Goal: Information Seeking & Learning: Learn about a topic

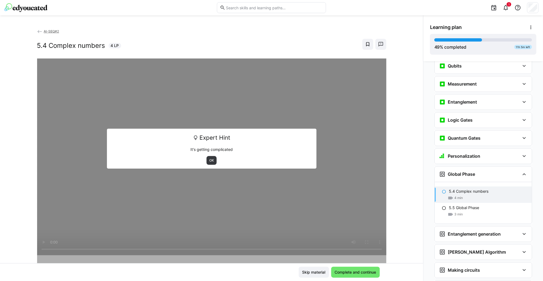
scroll to position [595, 0]
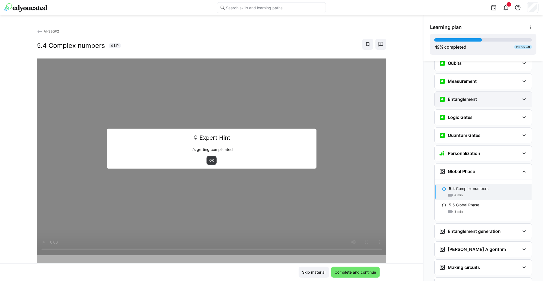
click at [468, 96] on h3 "Entanglement" at bounding box center [462, 98] width 29 height 5
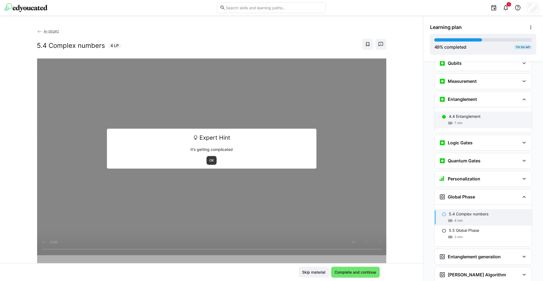
click at [466, 114] on p "4.4 Entanglement" at bounding box center [465, 116] width 32 height 5
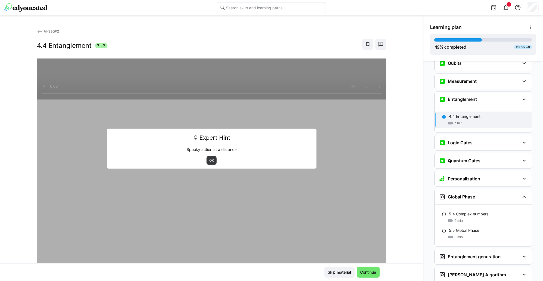
scroll to position [617, 0]
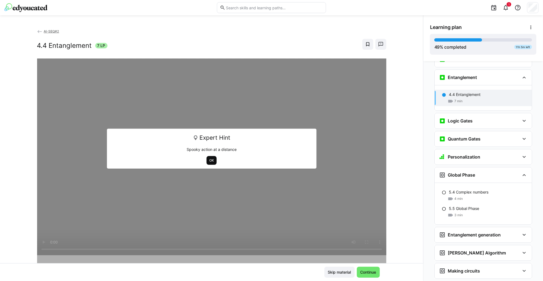
click at [209, 161] on span "OK" at bounding box center [212, 160] width 6 height 4
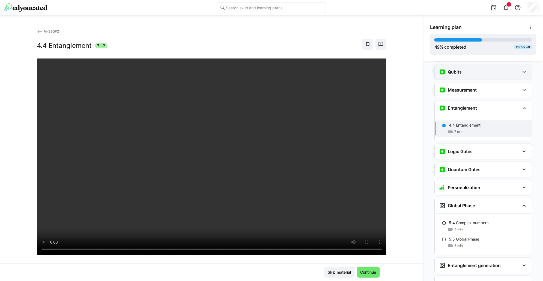
scroll to position [549, 0]
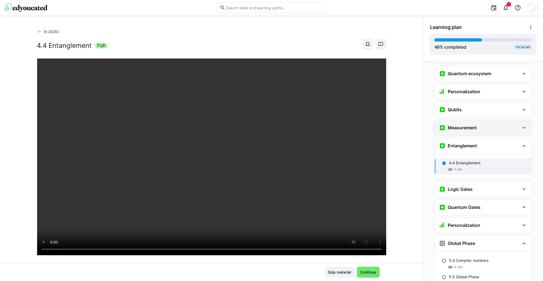
click at [462, 125] on h3 "Measurement" at bounding box center [462, 127] width 29 height 5
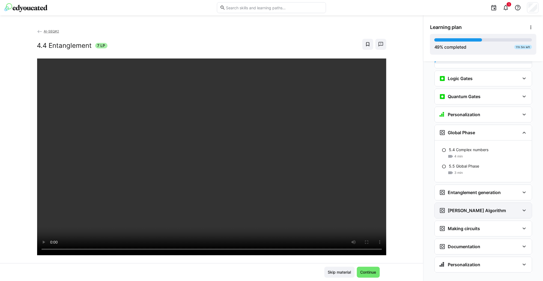
scroll to position [701, 0]
click at [460, 189] on h3 "Entanglement generation" at bounding box center [474, 191] width 53 height 5
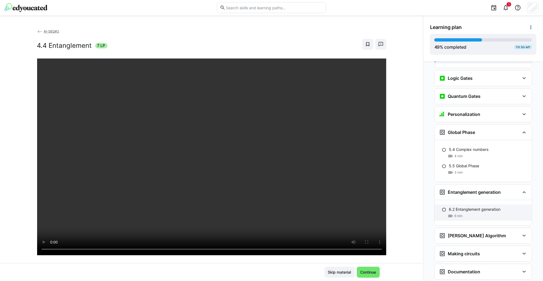
click at [459, 214] on span "6 min" at bounding box center [459, 216] width 8 height 4
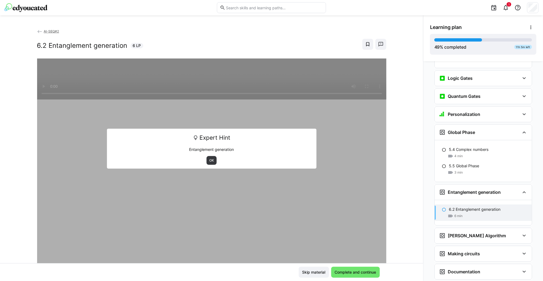
scroll to position [726, 0]
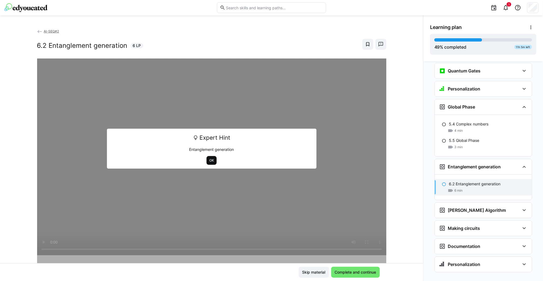
click at [209, 162] on span "OK" at bounding box center [212, 160] width 10 height 9
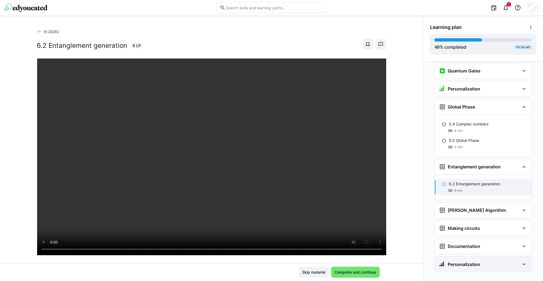
click at [455, 261] on h3 "Personalization" at bounding box center [464, 263] width 33 height 5
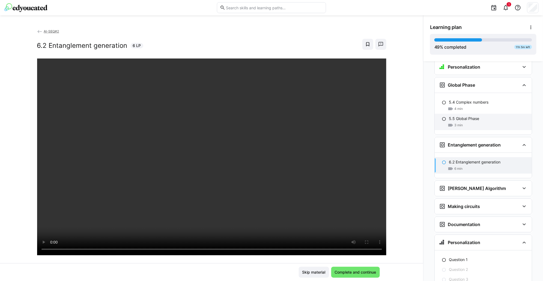
scroll to position [794, 0]
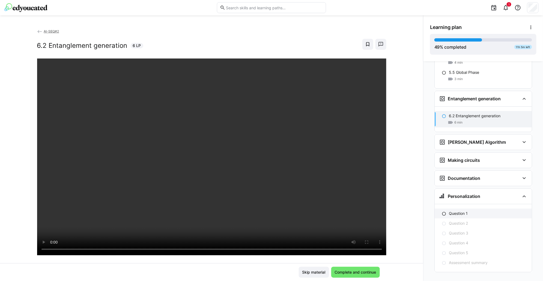
click at [459, 211] on p "Question 1" at bounding box center [458, 213] width 19 height 5
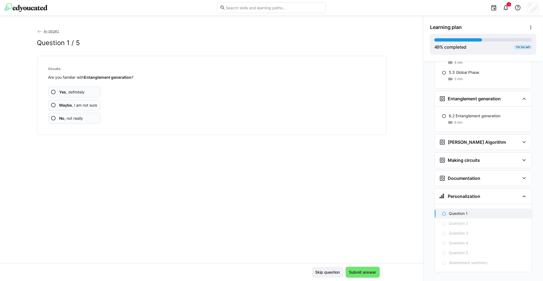
click at [67, 119] on span "No , not really" at bounding box center [71, 118] width 24 height 5
click at [71, 120] on span "No , not really" at bounding box center [71, 118] width 24 height 5
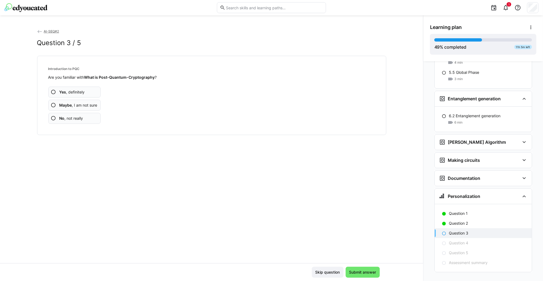
click at [69, 119] on span "No , not really" at bounding box center [71, 118] width 24 height 5
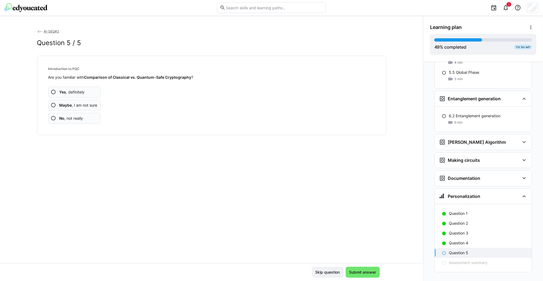
click at [69, 119] on span "No , not really" at bounding box center [71, 118] width 24 height 5
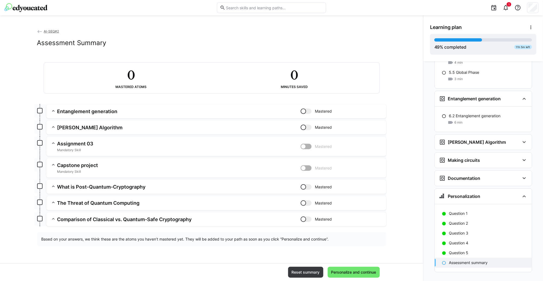
click at [98, 145] on h3 "Assignment 03" at bounding box center [179, 143] width 244 height 6
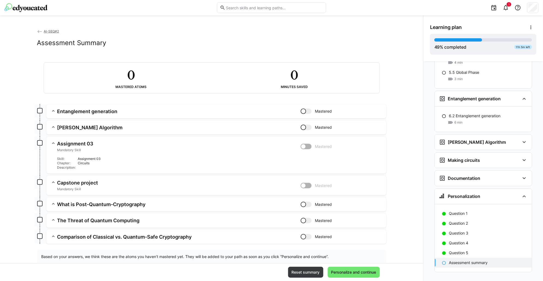
click at [93, 149] on span "Mandatory Skill" at bounding box center [179, 150] width 244 height 4
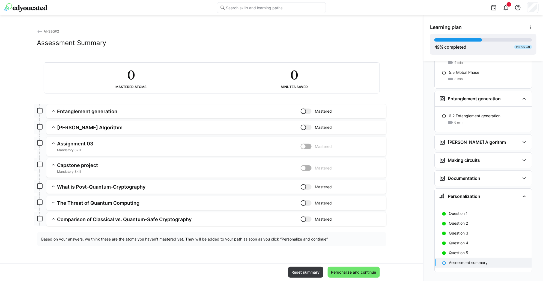
click at [93, 149] on span "Mandatory Skill" at bounding box center [179, 150] width 244 height 4
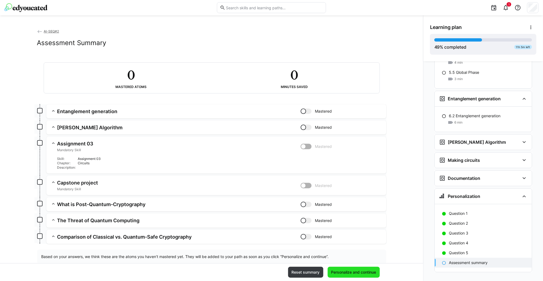
click at [363, 273] on span "Personalize and continue" at bounding box center [354, 271] width 47 height 5
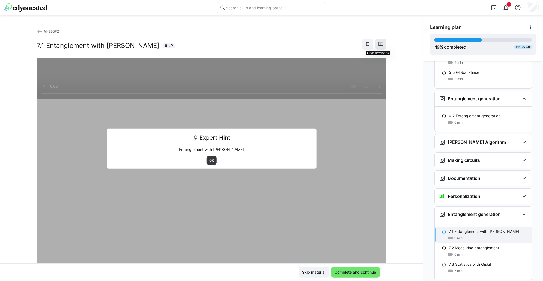
scroll to position [932, 0]
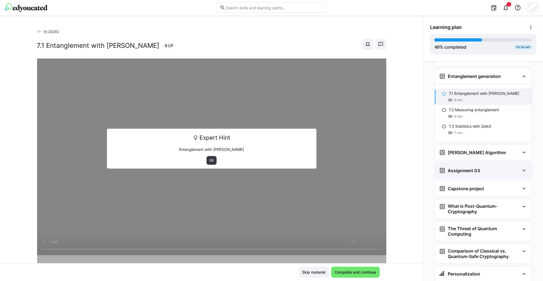
click at [482, 167] on div "Assignment 03" at bounding box center [479, 170] width 81 height 7
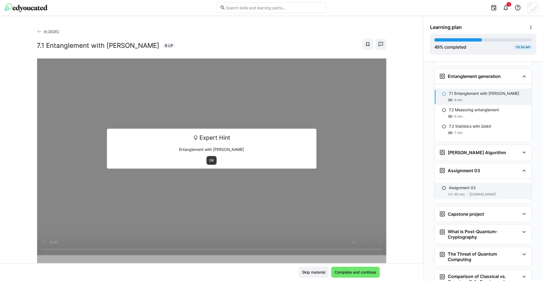
click at [463, 185] on p "Assignment 03" at bounding box center [462, 187] width 27 height 5
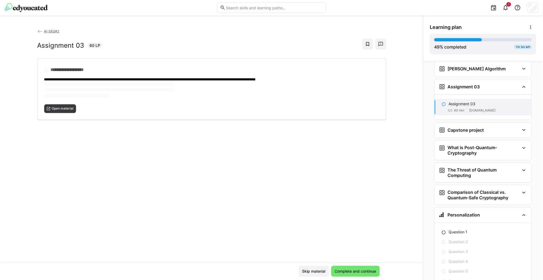
scroll to position [1025, 0]
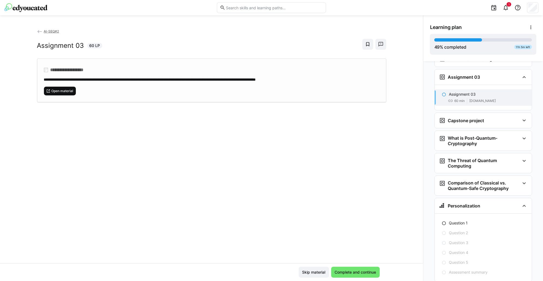
click at [61, 91] on span "Open material" at bounding box center [62, 91] width 23 height 4
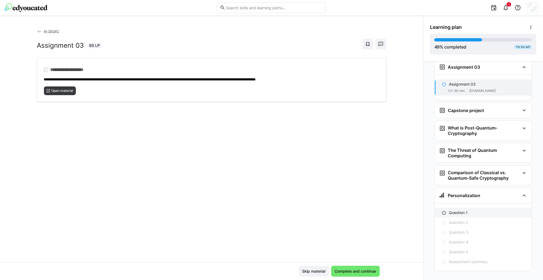
click at [477, 210] on div "Question 1" at bounding box center [488, 212] width 79 height 5
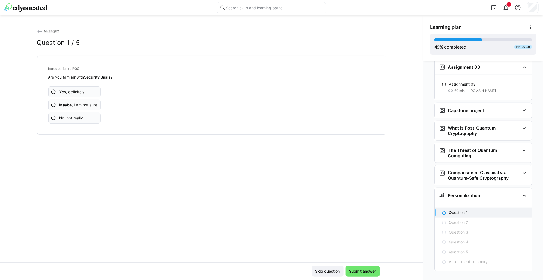
click at [76, 119] on span "No , not really" at bounding box center [71, 118] width 24 height 5
drag, startPoint x: 357, startPoint y: 274, endPoint x: 101, endPoint y: 151, distance: 284.3
click at [135, 167] on app-classroom-main-layout "AI-SEQ#2 Question 2 / 5 Introduction to PQC Are you familiar with Vulnerability…" at bounding box center [212, 154] width 424 height 252
click at [66, 122] on app-assessment-question-radio "No , not really" at bounding box center [74, 118] width 53 height 11
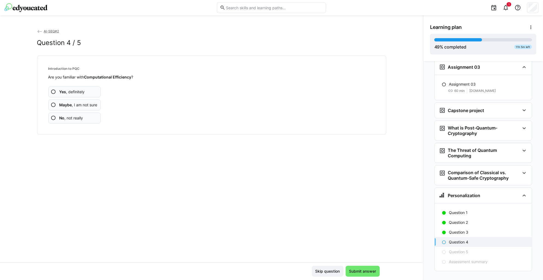
click at [68, 119] on span "No , not really" at bounding box center [71, 118] width 24 height 5
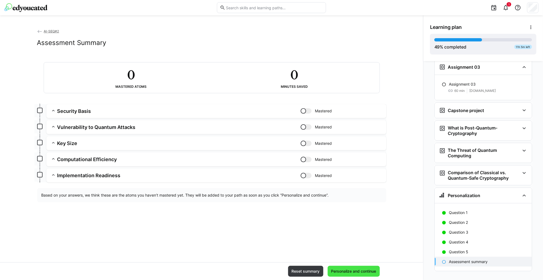
click at [347, 274] on span "Personalize and continue" at bounding box center [354, 271] width 47 height 5
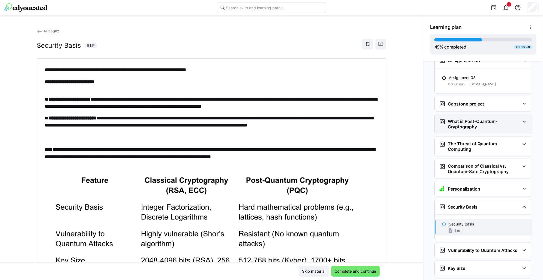
scroll to position [1041, 0]
click at [464, 97] on div "Capstone project" at bounding box center [483, 104] width 97 height 15
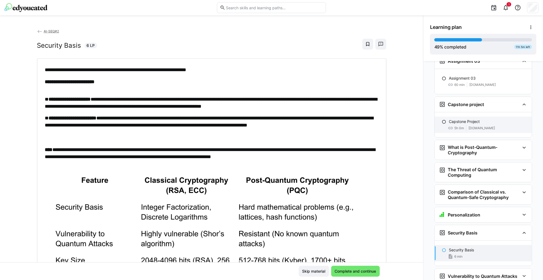
click at [462, 126] on span "5h 0m" at bounding box center [460, 128] width 10 height 4
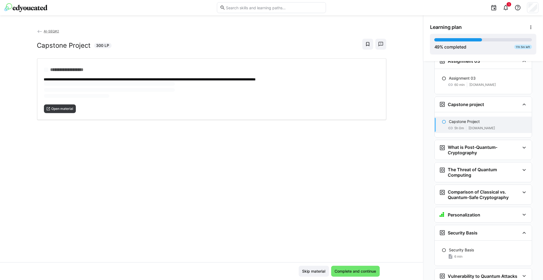
scroll to position [1068, 0]
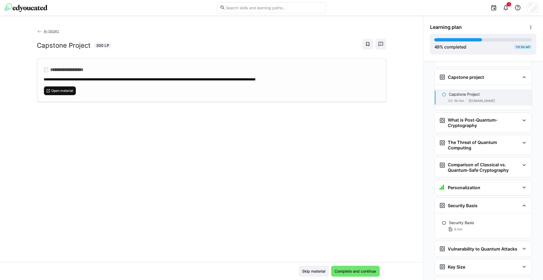
click at [55, 87] on span "Open material" at bounding box center [60, 91] width 32 height 9
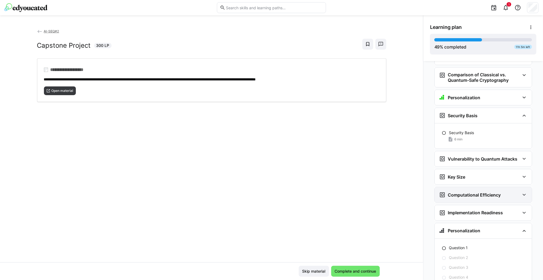
scroll to position [1160, 0]
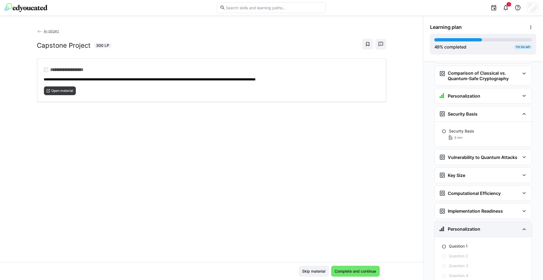
click at [467, 227] on h3 "Personalization" at bounding box center [464, 229] width 33 height 5
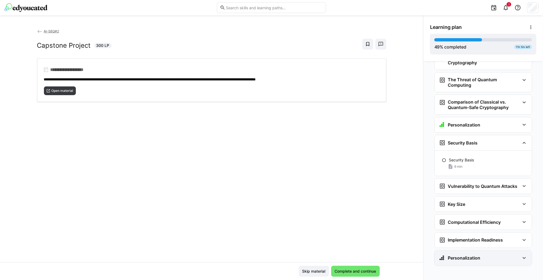
scroll to position [1127, 0]
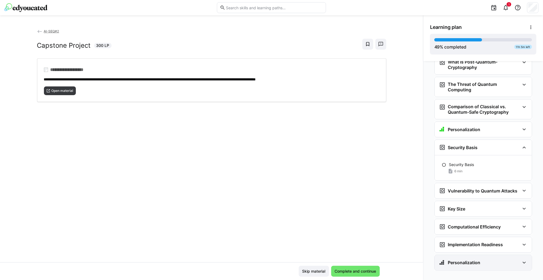
click at [463, 259] on div "Personalization" at bounding box center [483, 263] width 97 height 15
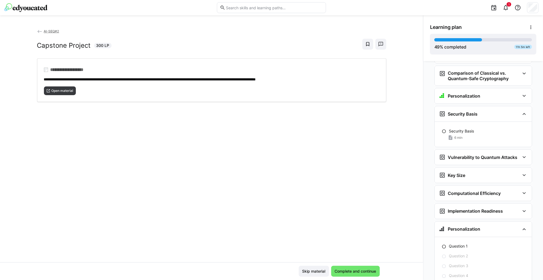
click at [454, 238] on div "Question 1 Question 2 Question 3 Question 4 Question 5 Assessment summary" at bounding box center [483, 272] width 97 height 68
drag, startPoint x: 451, startPoint y: 238, endPoint x: 448, endPoint y: 240, distance: 3.9
click at [451, 244] on p "Question 1" at bounding box center [458, 246] width 19 height 5
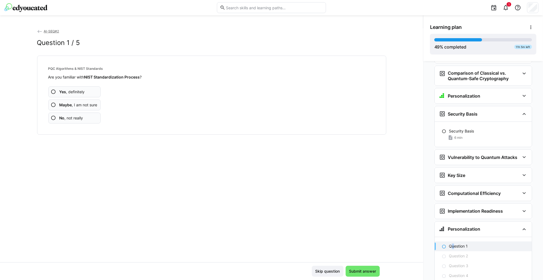
scroll to position [1194, 0]
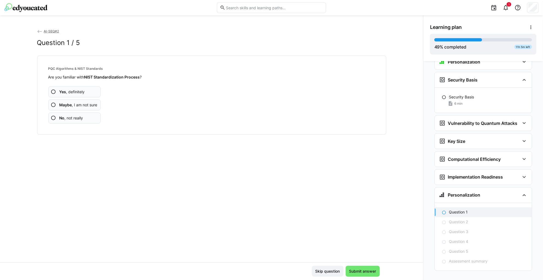
click at [81, 120] on span "No , not really" at bounding box center [71, 118] width 24 height 5
click at [88, 116] on app-assessment-question-radio "No , not really" at bounding box center [74, 118] width 53 height 11
click at [83, 118] on app-assessment-question-radio "No , not really" at bounding box center [74, 118] width 53 height 11
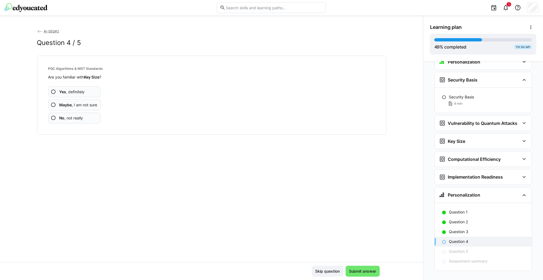
click at [82, 122] on app-assessment-question-radio "No , not really" at bounding box center [74, 118] width 53 height 11
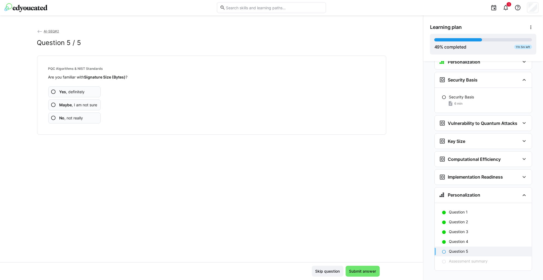
click at [81, 119] on span "No , not really" at bounding box center [71, 118] width 24 height 5
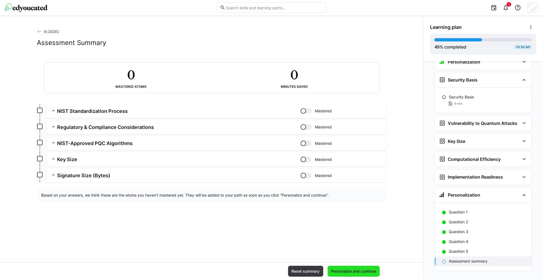
click at [369, 273] on span "Personalize and continue" at bounding box center [354, 271] width 47 height 5
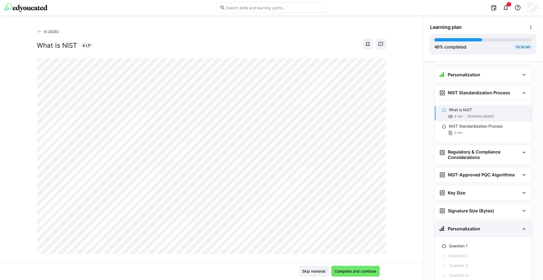
scroll to position [1349, 0]
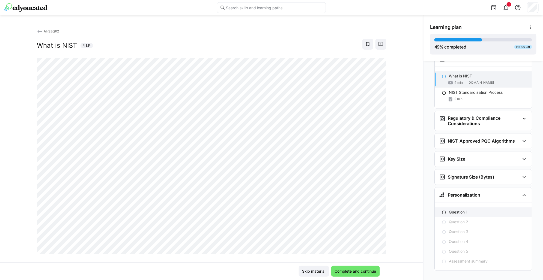
click at [456, 210] on p "Question 1" at bounding box center [458, 212] width 19 height 5
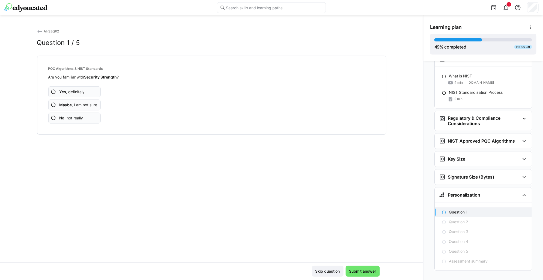
click at [85, 120] on app-assessment-question-radio "No , not really" at bounding box center [74, 118] width 53 height 11
click at [55, 119] on app-assessment-question-radio "No , not really" at bounding box center [74, 118] width 53 height 11
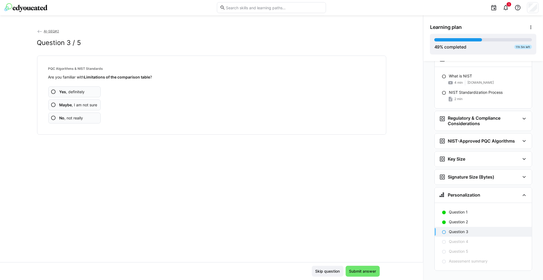
click at [84, 119] on app-assessment-question-radio "No , not really" at bounding box center [74, 118] width 53 height 11
click at [85, 119] on app-assessment-question-radio "No , not really" at bounding box center [74, 118] width 53 height 11
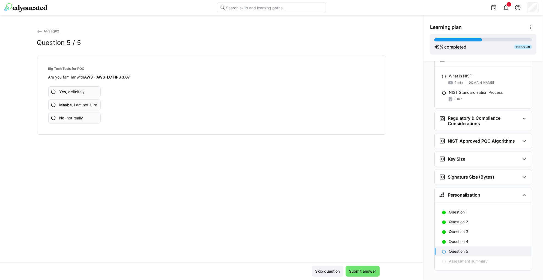
click at [76, 122] on app-assessment-question-radio "No , not really" at bounding box center [74, 118] width 53 height 11
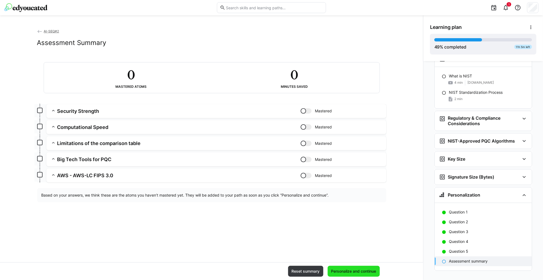
click at [350, 271] on span "Personalize and continue" at bounding box center [354, 271] width 47 height 5
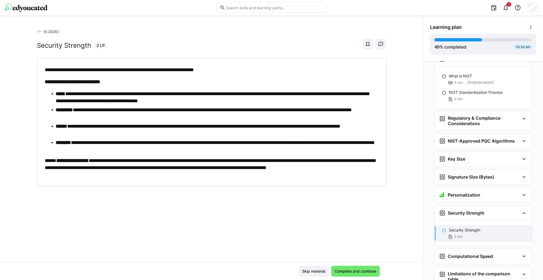
scroll to position [1466, 0]
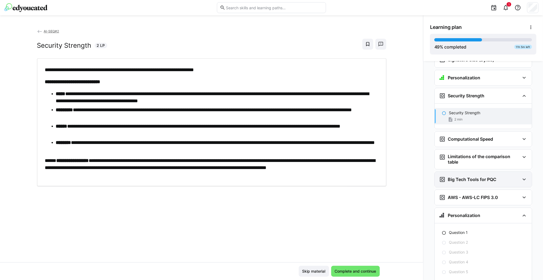
click at [521, 176] on eds-icon at bounding box center [524, 179] width 7 height 7
click at [470, 230] on div "Question 1" at bounding box center [488, 232] width 79 height 5
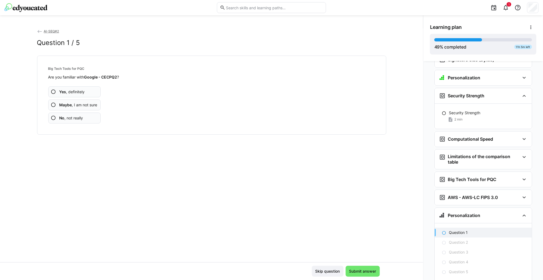
scroll to position [1487, 0]
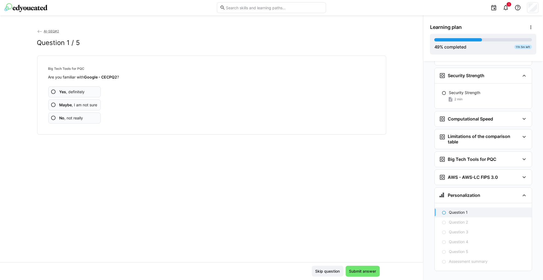
click at [65, 119] on span "No , not really" at bounding box center [71, 118] width 24 height 5
click at [74, 116] on span "No , not really" at bounding box center [71, 118] width 24 height 5
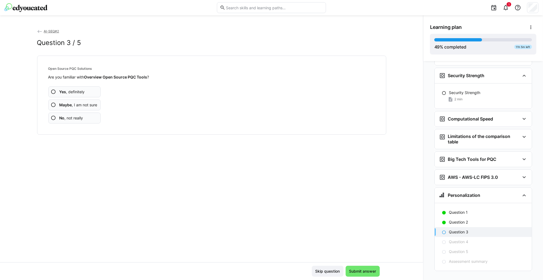
click at [80, 117] on span "No , not really" at bounding box center [71, 118] width 24 height 5
click at [82, 121] on app-assessment-question-radio "No , not really" at bounding box center [74, 118] width 53 height 11
click at [81, 120] on span "No , not really" at bounding box center [71, 118] width 24 height 5
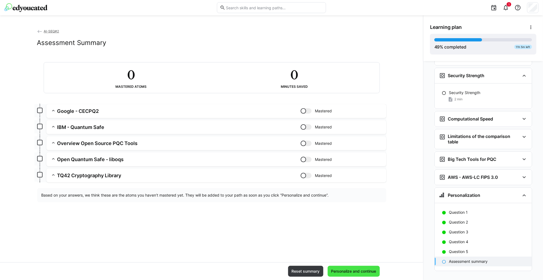
click at [350, 269] on span "Personalize and continue" at bounding box center [354, 271] width 47 height 5
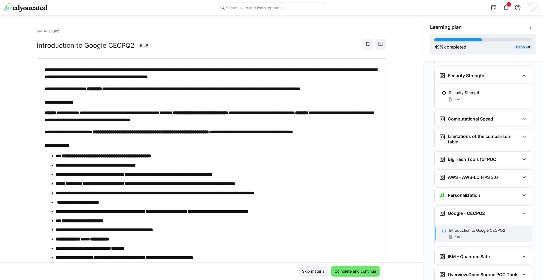
scroll to position [1590, 0]
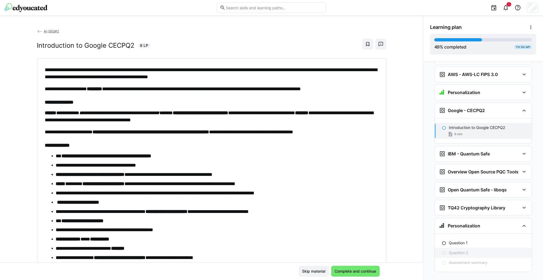
click at [456, 248] on div "Question 2" at bounding box center [483, 253] width 97 height 10
click at [455, 241] on p "Question 1" at bounding box center [458, 243] width 19 height 5
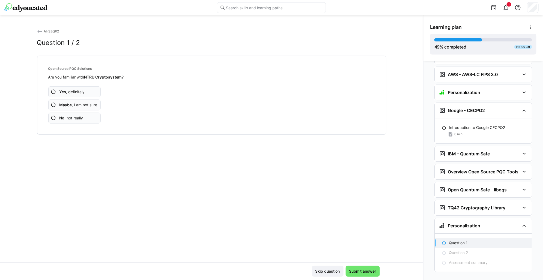
scroll to position [1591, 0]
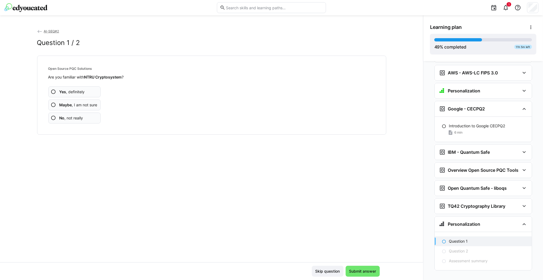
click at [77, 118] on span "No , not really" at bounding box center [71, 118] width 24 height 5
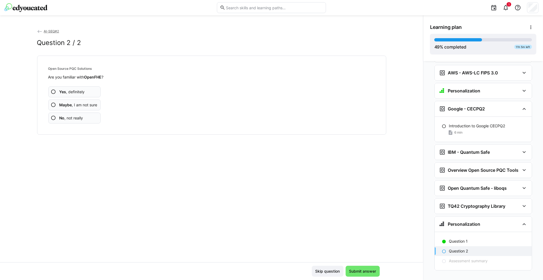
click at [80, 117] on span "No , not really" at bounding box center [71, 118] width 24 height 5
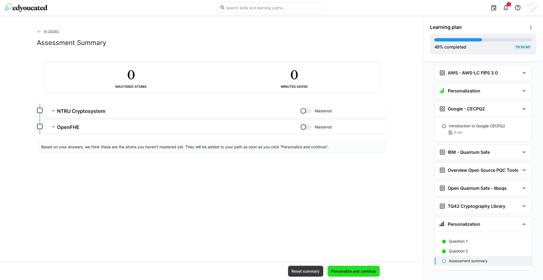
click at [356, 267] on span "Personalize and continue" at bounding box center [354, 271] width 52 height 11
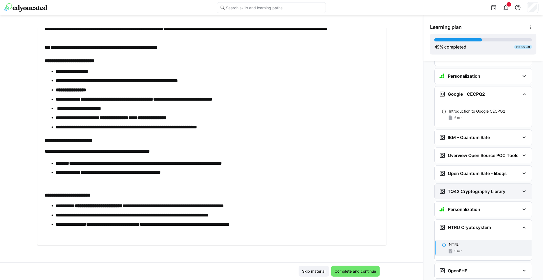
scroll to position [1614, 0]
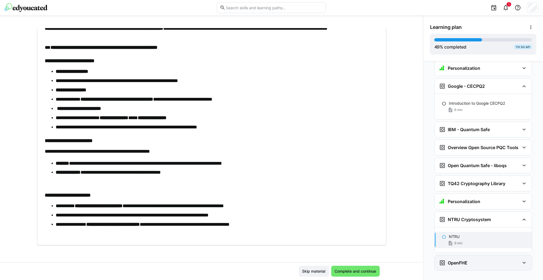
click at [477, 260] on div "OpenFHE" at bounding box center [479, 263] width 81 height 7
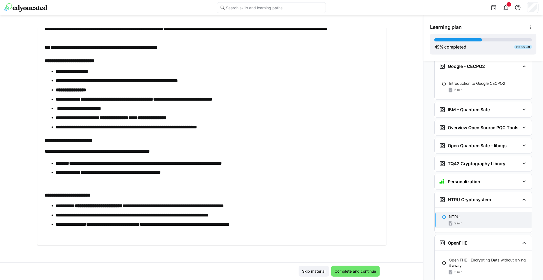
scroll to position [1645, 0]
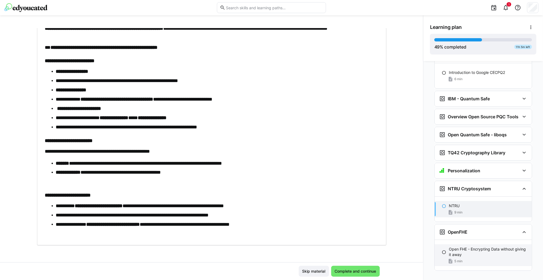
click at [454, 250] on p "Open FHE - Encrypting Data without giving it away" at bounding box center [488, 252] width 79 height 11
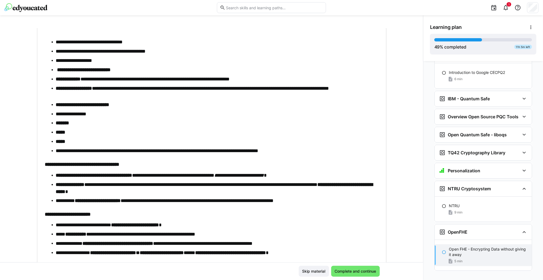
scroll to position [190, 0]
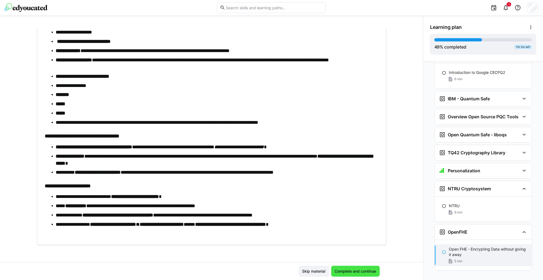
click at [351, 270] on span "Complete and continue" at bounding box center [355, 271] width 43 height 5
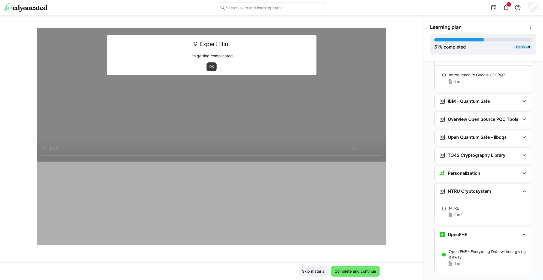
scroll to position [1645, 0]
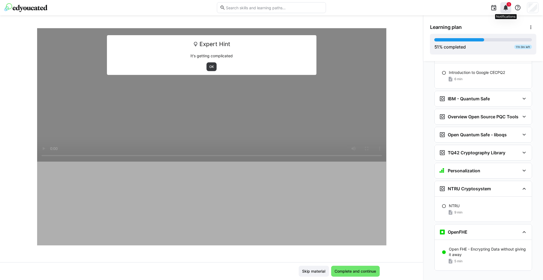
click at [505, 11] on div "1" at bounding box center [506, 7] width 11 height 11
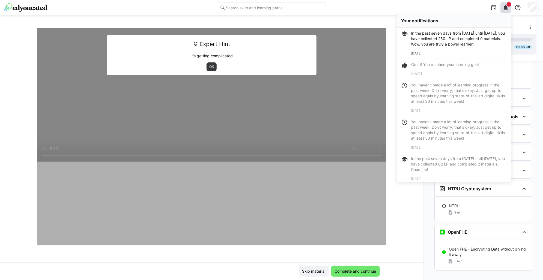
click at [448, 14] on div "Your notifications" at bounding box center [454, 20] width 115 height 13
click at [485, 44] on div "In the past seven days from [DATE] until [DATE], you have collected 250 LP and …" at bounding box center [460, 39] width 96 height 16
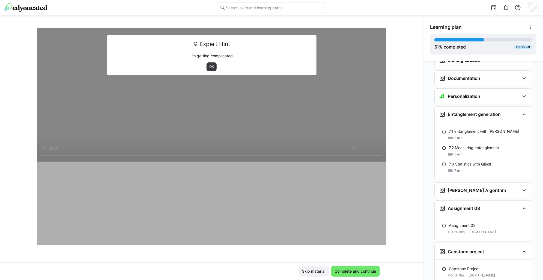
scroll to position [723, 0]
